Goal: Task Accomplishment & Management: Manage account settings

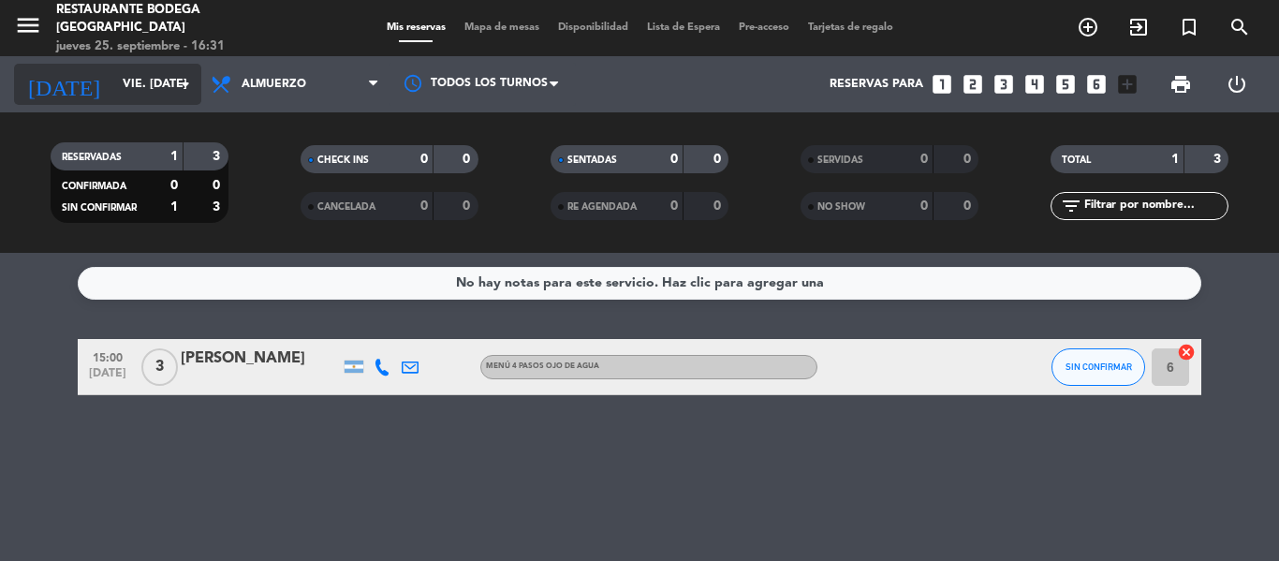
click at [187, 84] on icon "arrow_drop_down" at bounding box center [185, 84] width 22 height 22
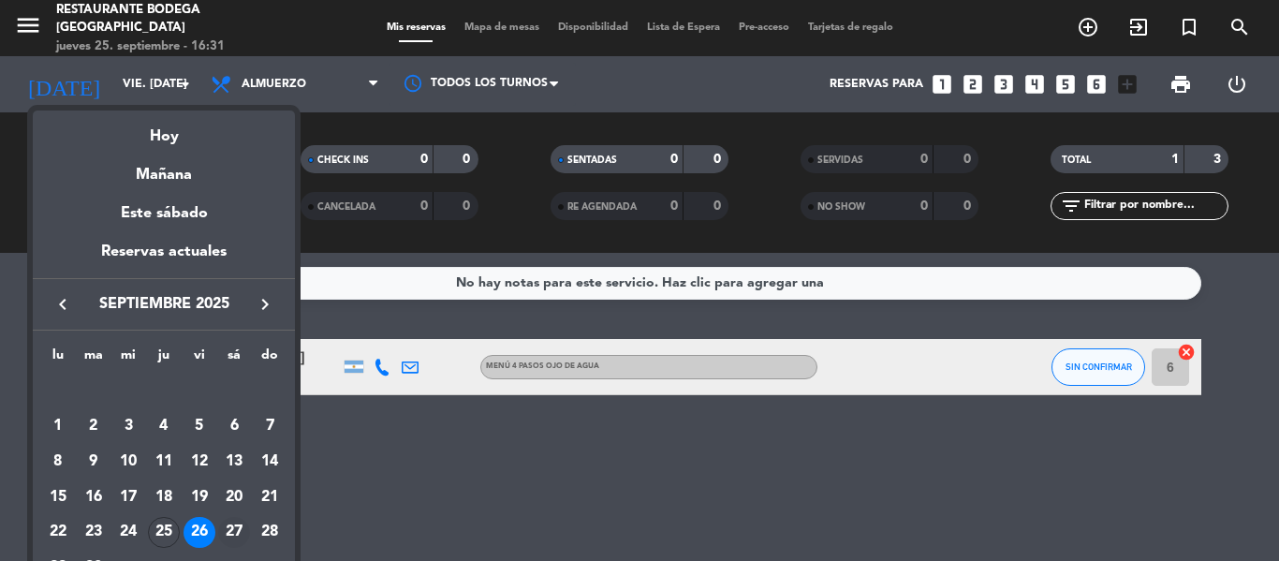
click at [236, 524] on div "27" at bounding box center [234, 533] width 32 height 32
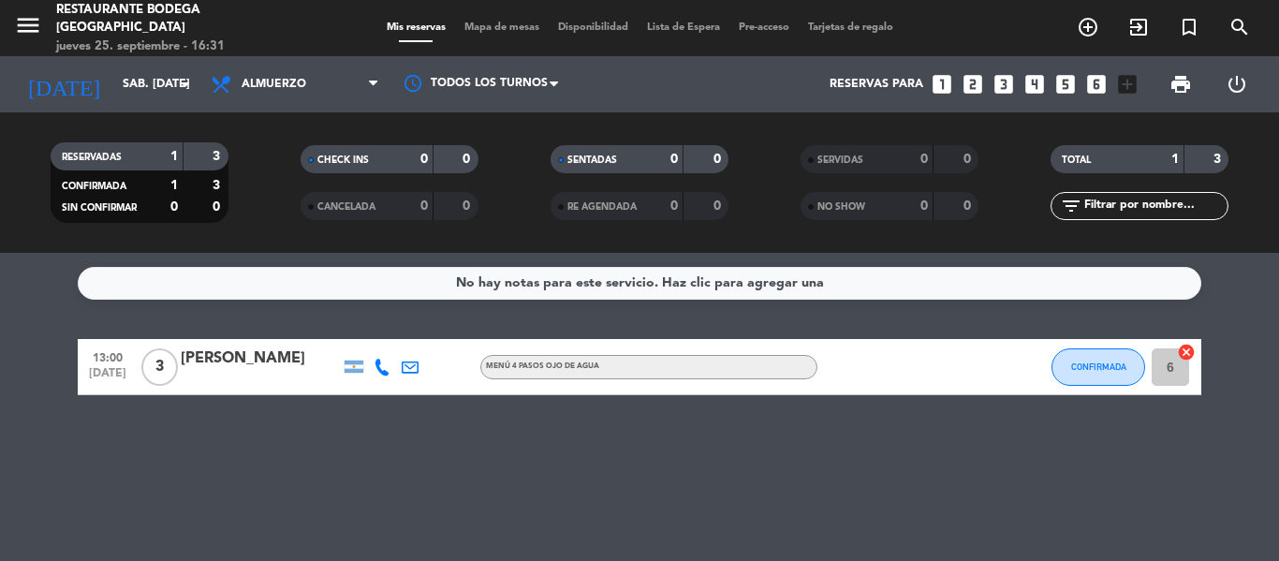
click at [225, 363] on div "[PERSON_NAME]" at bounding box center [260, 358] width 159 height 24
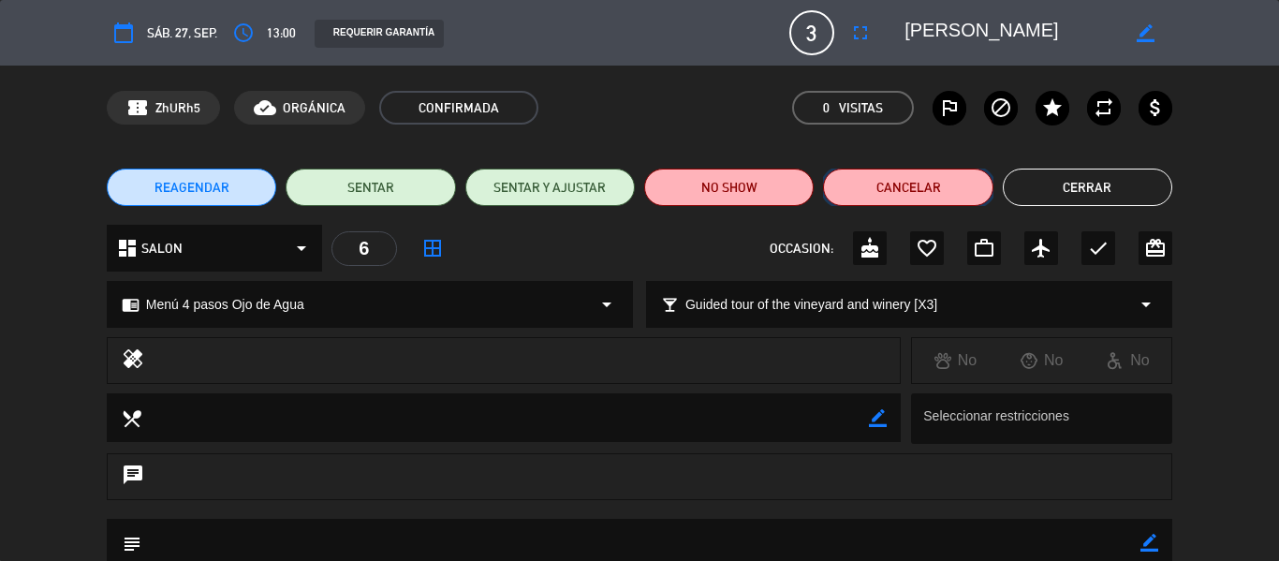
click at [929, 178] on button "Cancelar" at bounding box center [907, 186] width 169 height 37
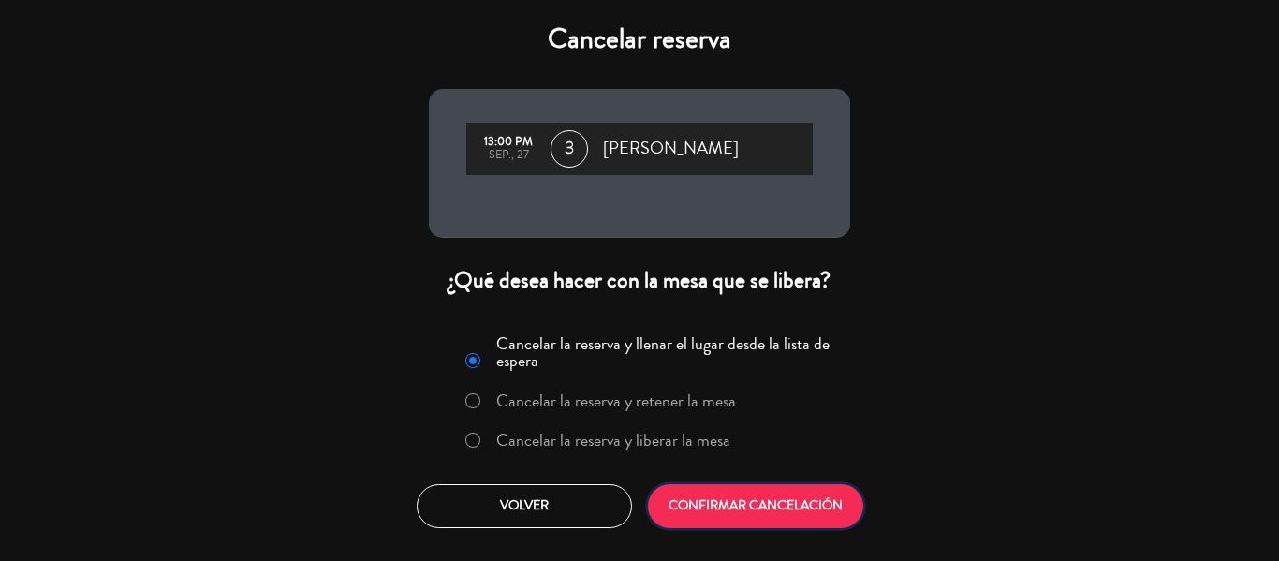
click at [714, 505] on button "CONFIRMAR CANCELACIÓN" at bounding box center [755, 506] width 215 height 44
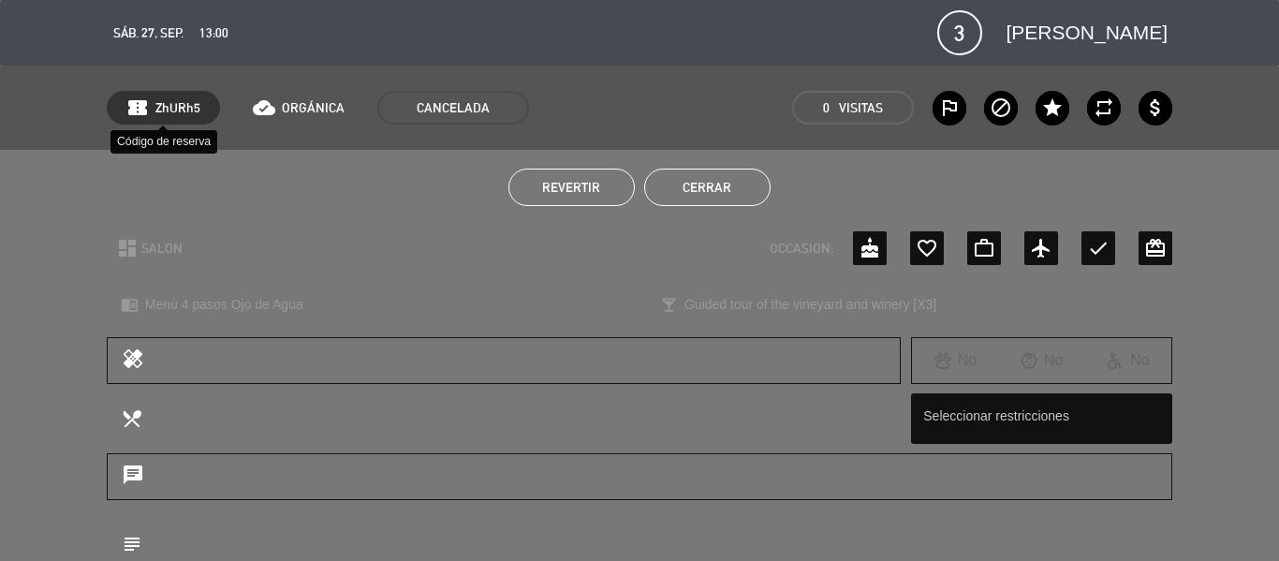
click at [149, 110] on div "confirmation_number ZhURh5" at bounding box center [163, 108] width 113 height 34
click at [458, 105] on span "CANCELADA" at bounding box center [453, 108] width 152 height 34
click at [1121, 26] on span "[PERSON_NAME]" at bounding box center [1086, 33] width 162 height 32
click at [950, 106] on icon "outlined_flag" at bounding box center [949, 107] width 22 height 22
click at [313, 100] on span "ORGÁNICA" at bounding box center [313, 108] width 63 height 22
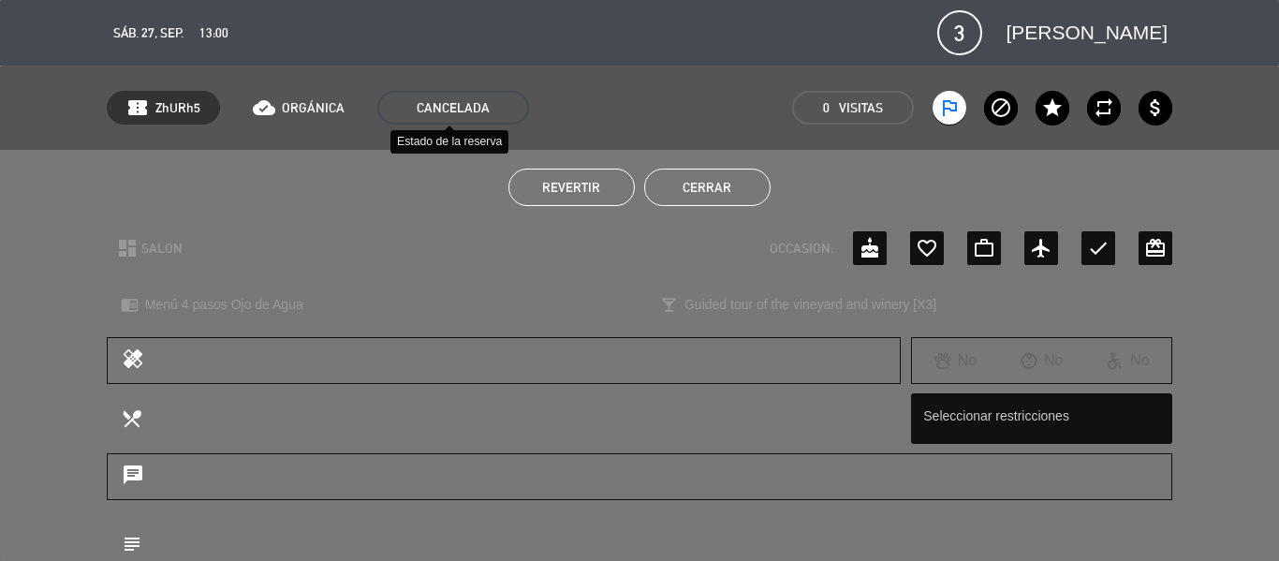
click at [460, 104] on span "CANCELADA" at bounding box center [453, 108] width 152 height 34
click at [178, 107] on span "ZhURh5" at bounding box center [177, 108] width 45 height 22
click at [704, 182] on button "Cerrar" at bounding box center [707, 186] width 126 height 37
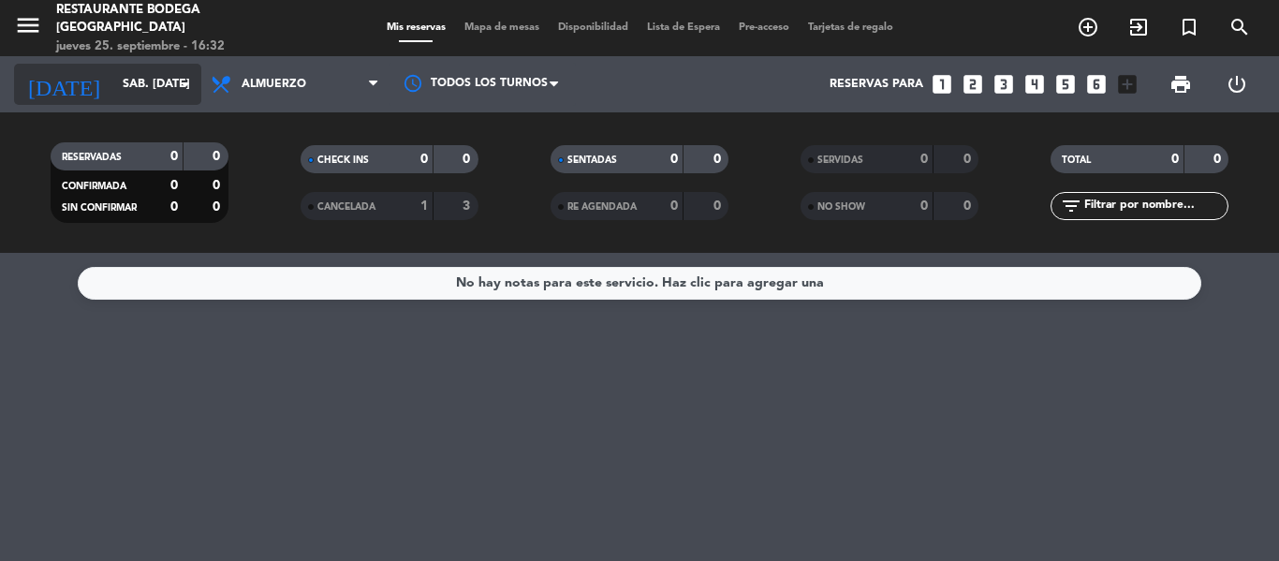
click at [187, 82] on icon "arrow_drop_down" at bounding box center [185, 84] width 22 height 22
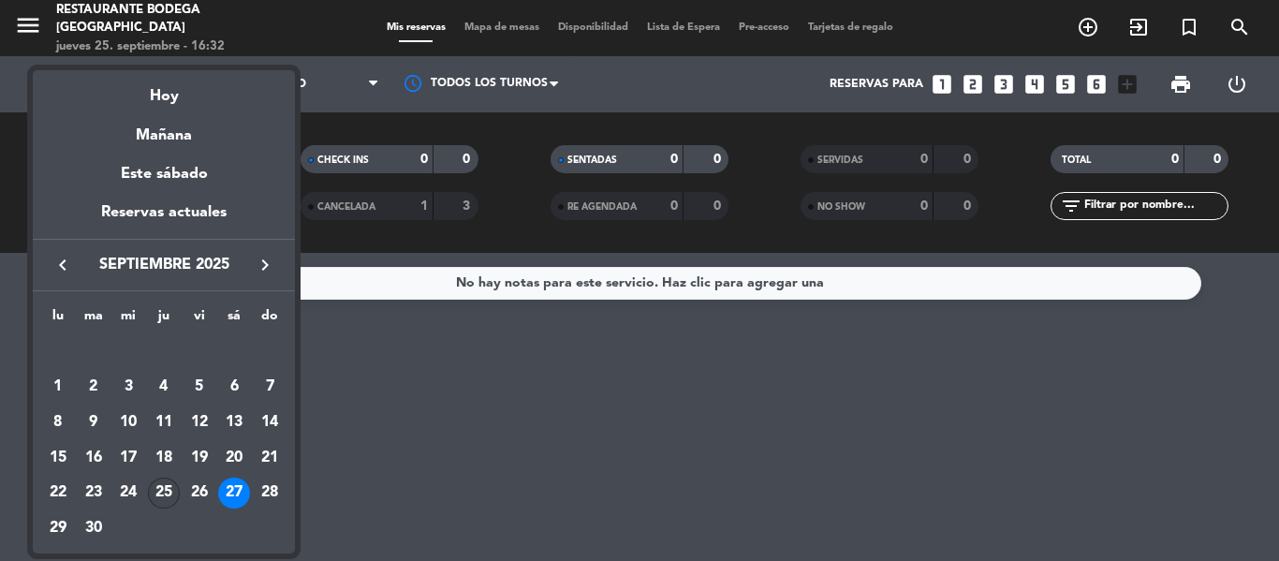
click at [159, 491] on div "25" at bounding box center [164, 493] width 32 height 32
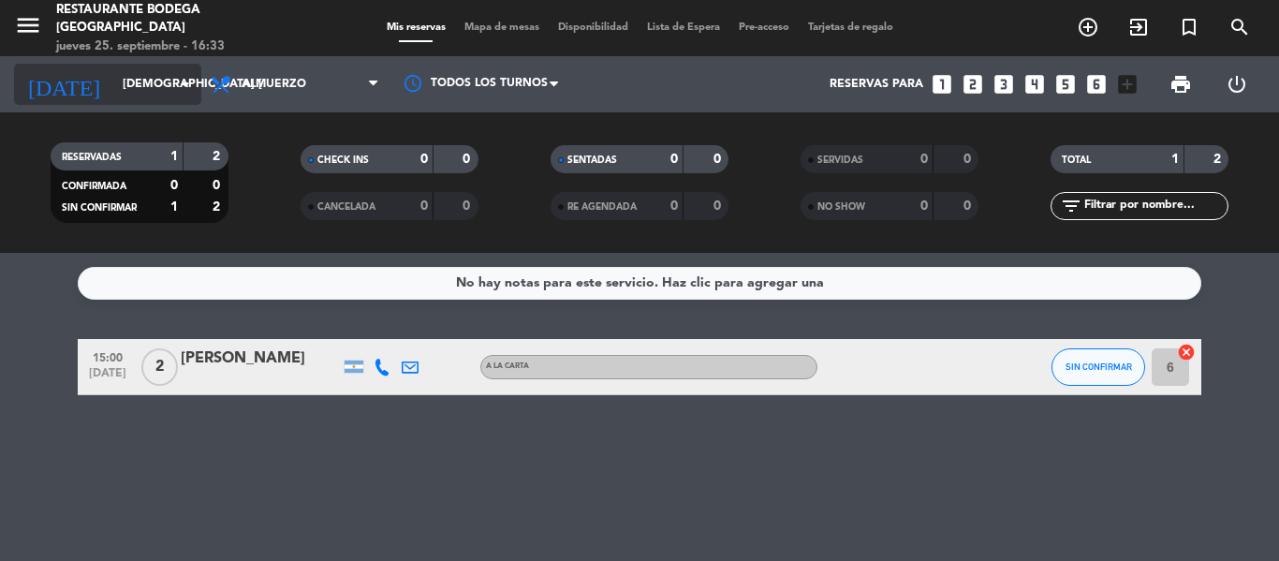
click at [190, 83] on icon "arrow_drop_down" at bounding box center [185, 84] width 22 height 22
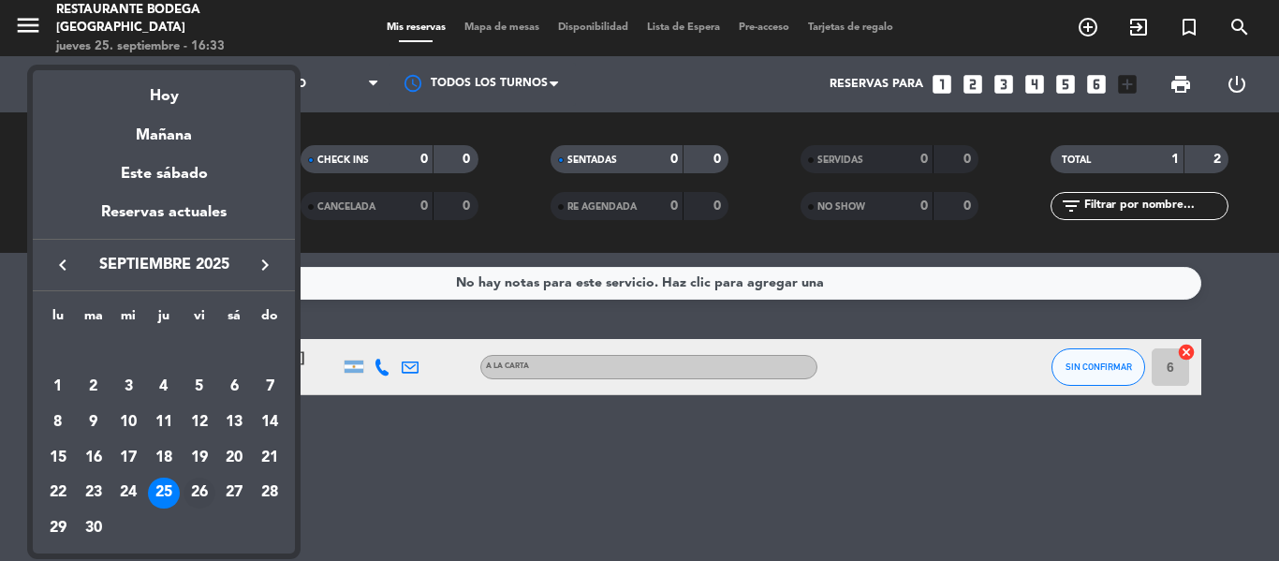
click at [196, 492] on div "26" at bounding box center [199, 493] width 32 height 32
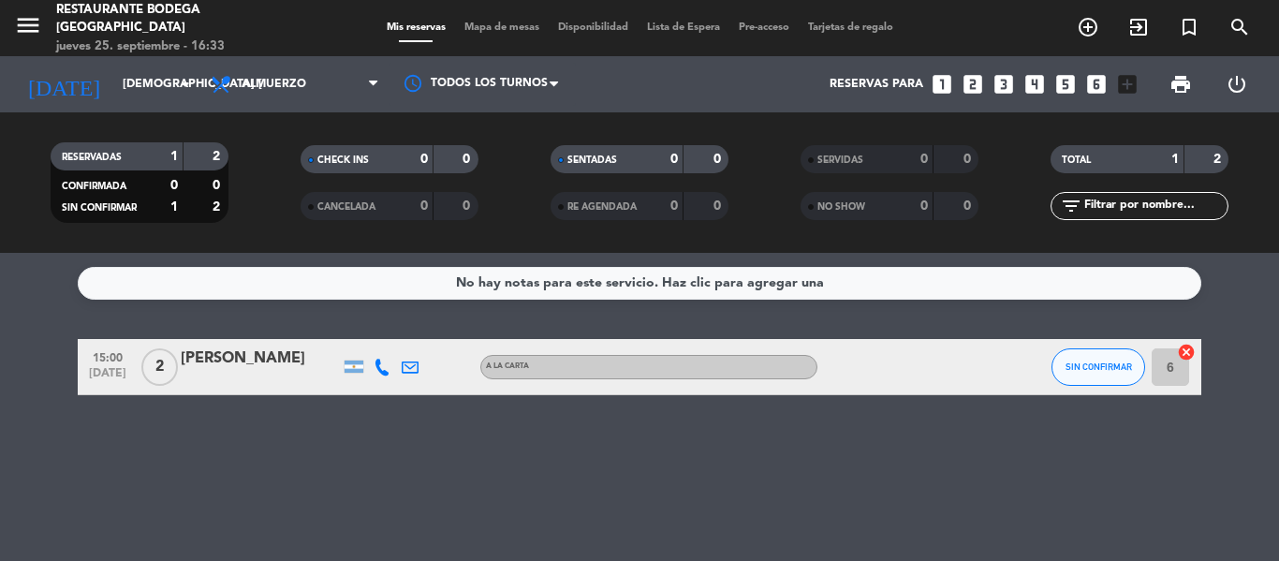
type input "vie. [DATE]"
